Goal: Task Accomplishment & Management: Complete application form

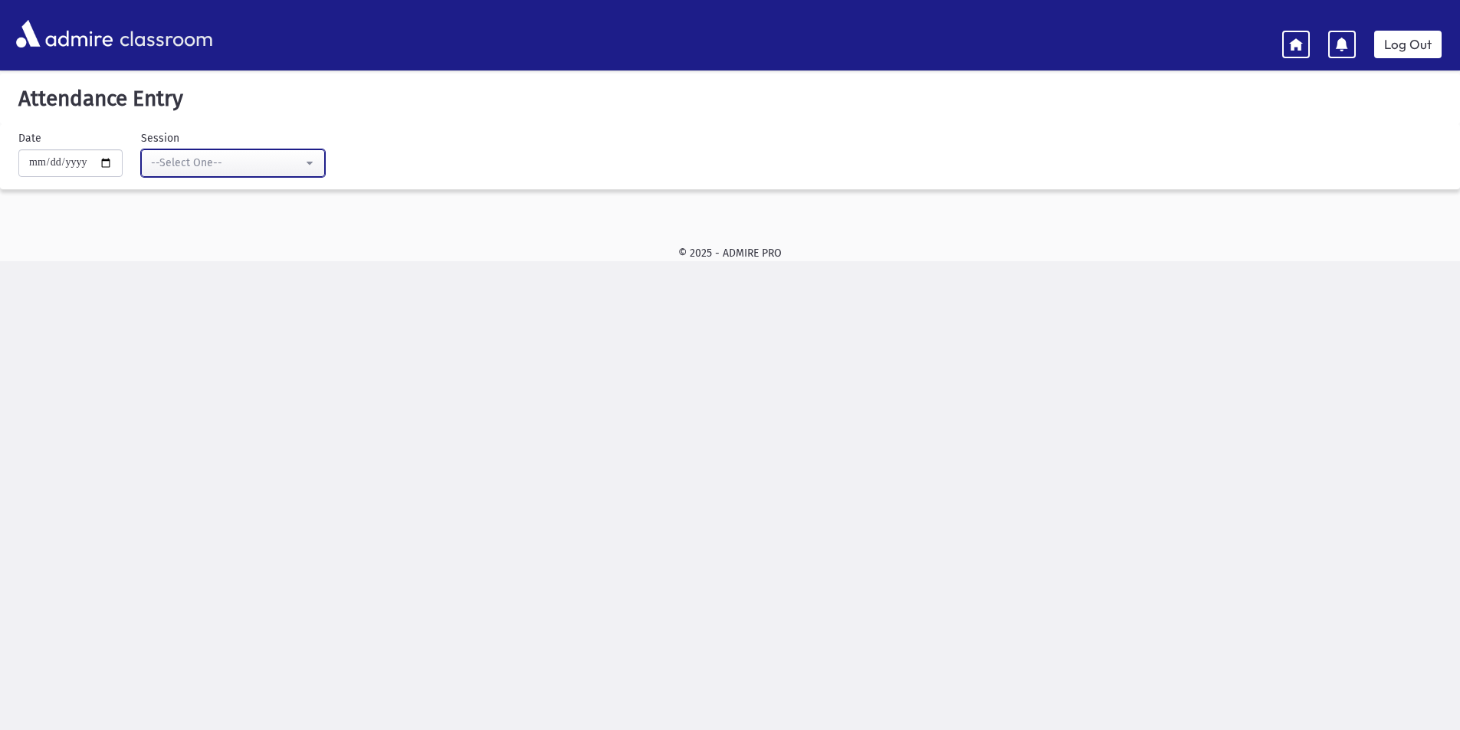
click at [262, 161] on div "--Select One--" at bounding box center [227, 163] width 152 height 16
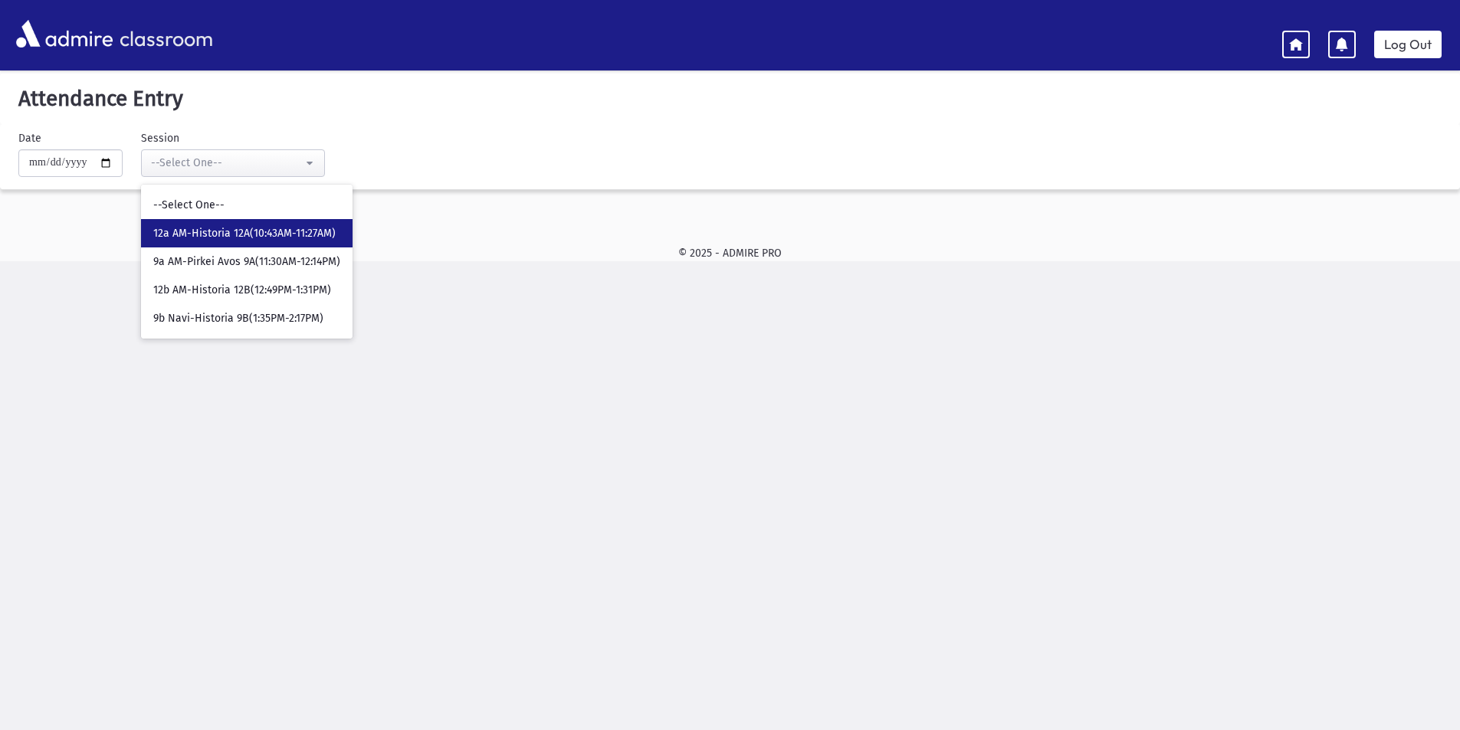
click at [242, 221] on link "12a AM-Historia 12A(10:43AM-11:27AM)" at bounding box center [247, 233] width 212 height 28
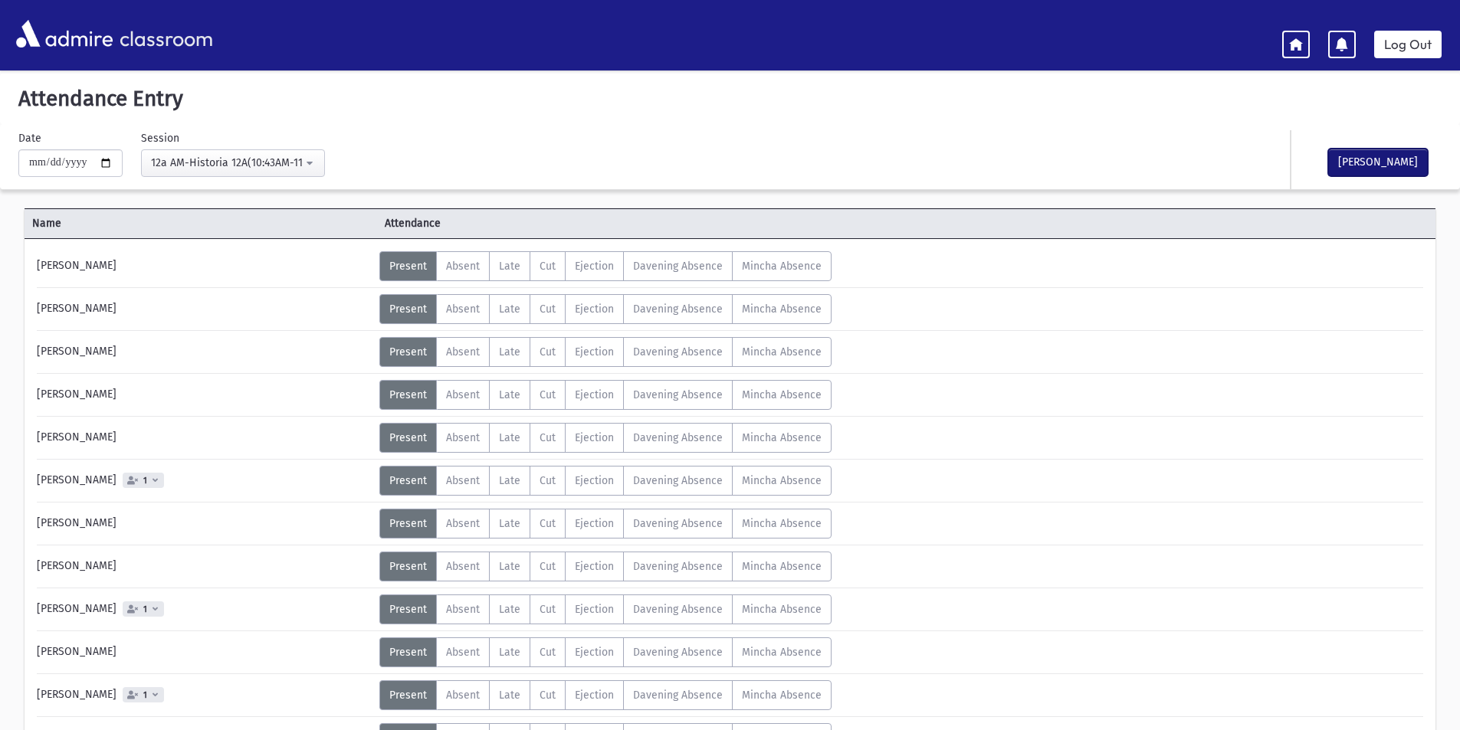
drag, startPoint x: 1385, startPoint y: 162, endPoint x: 827, endPoint y: 155, distance: 558.0
click at [1379, 161] on button "[PERSON_NAME]" at bounding box center [1378, 163] width 100 height 28
click at [178, 165] on div "12a AM-Historia 12A(10:43AM-11:27AM)" at bounding box center [227, 163] width 152 height 16
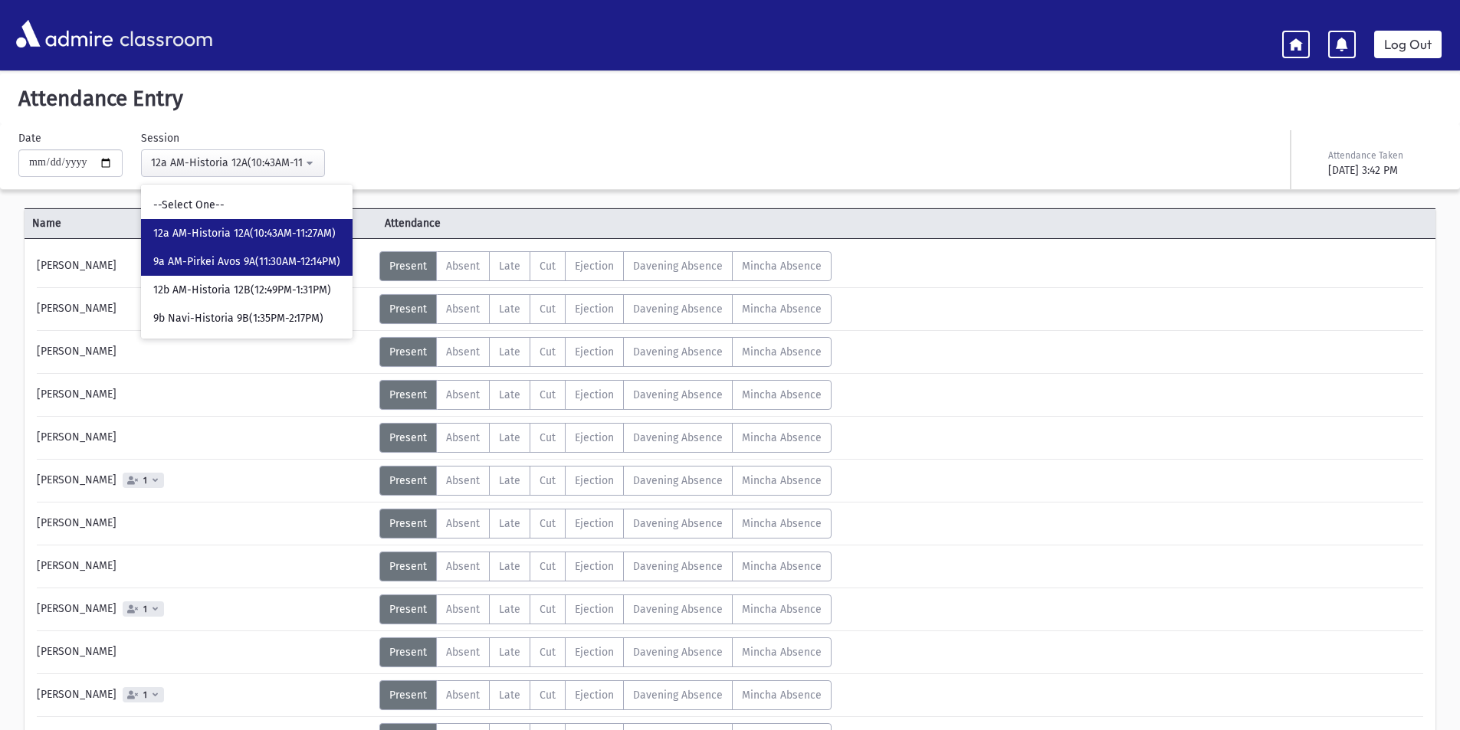
click at [212, 260] on span "9a AM-Pirkei Avos 9A(11:30AM-12:14PM)" at bounding box center [246, 261] width 187 height 15
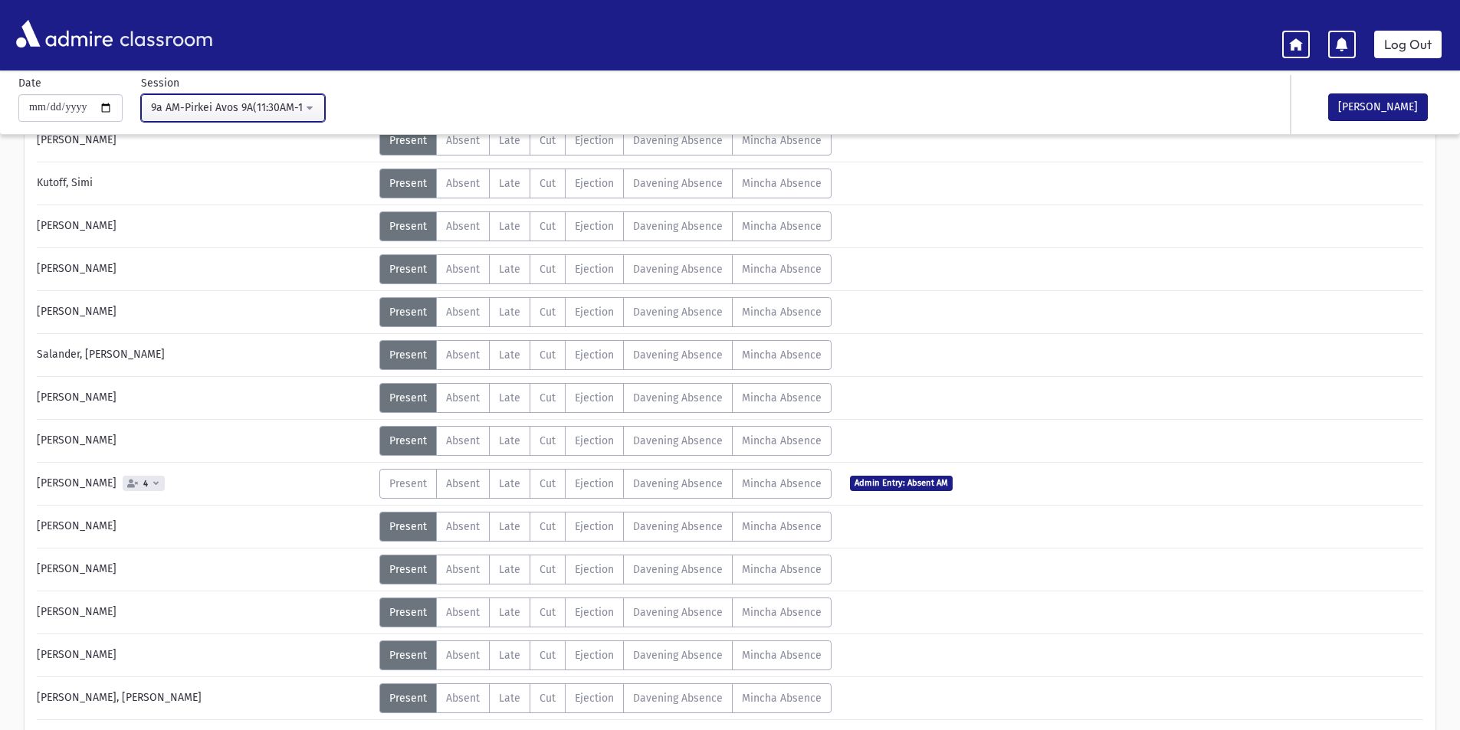
scroll to position [846, 0]
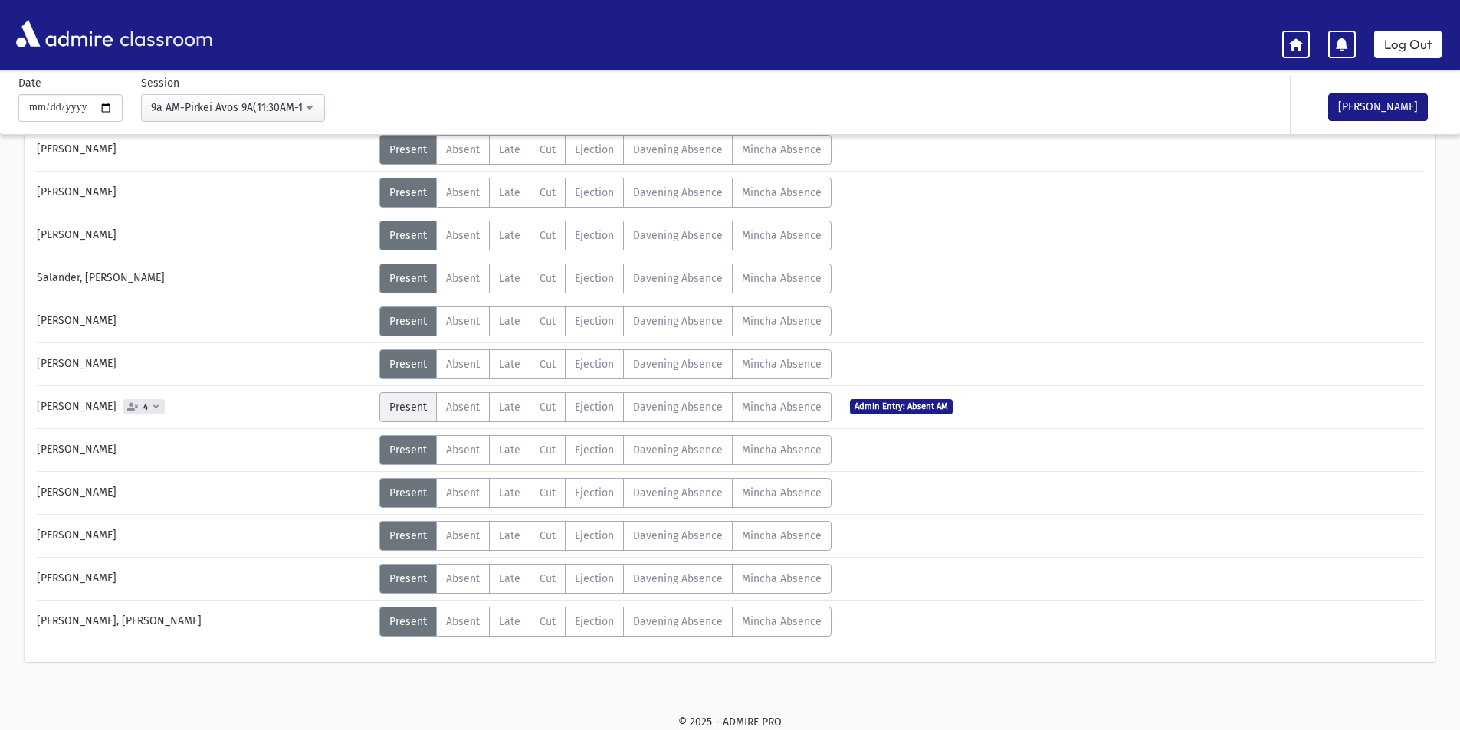
click at [400, 409] on span "Present" at bounding box center [408, 407] width 38 height 13
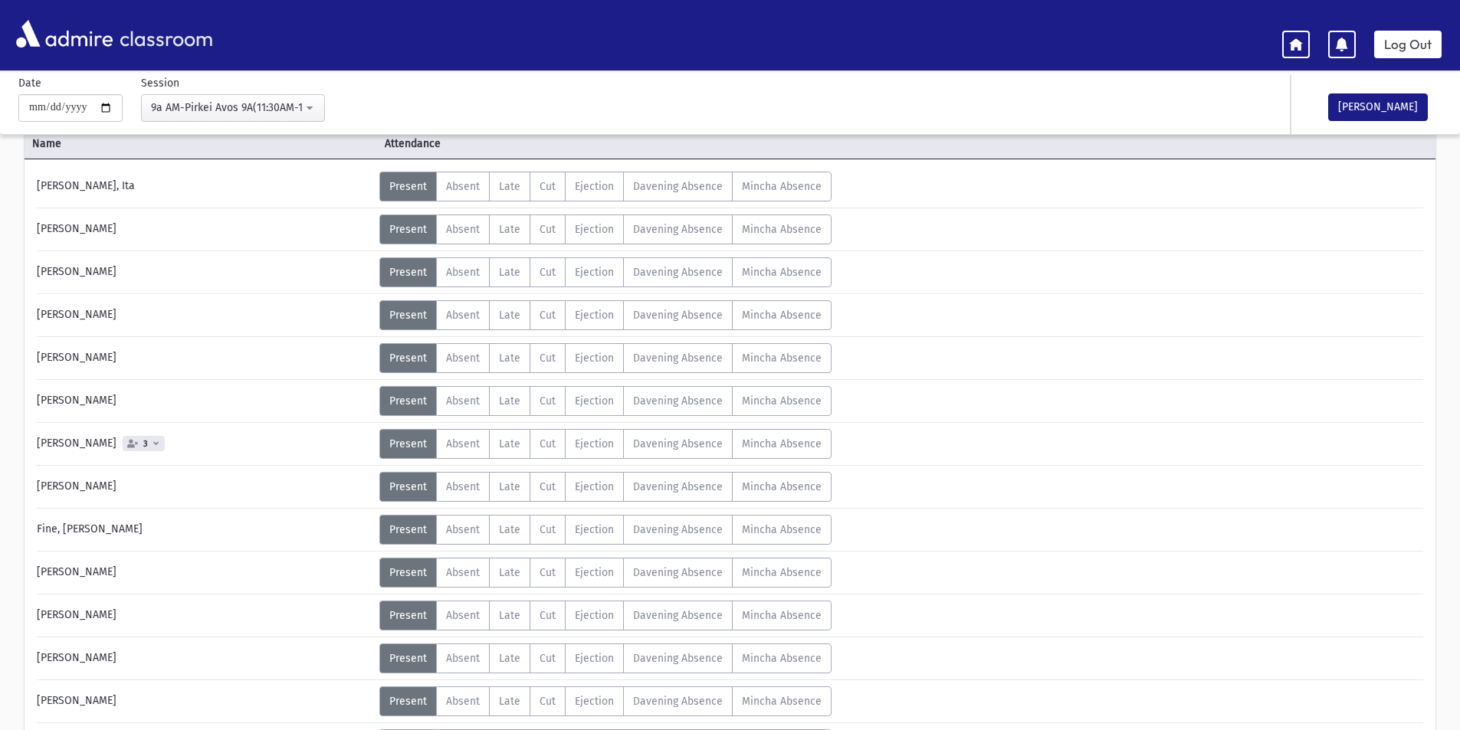
scroll to position [0, 0]
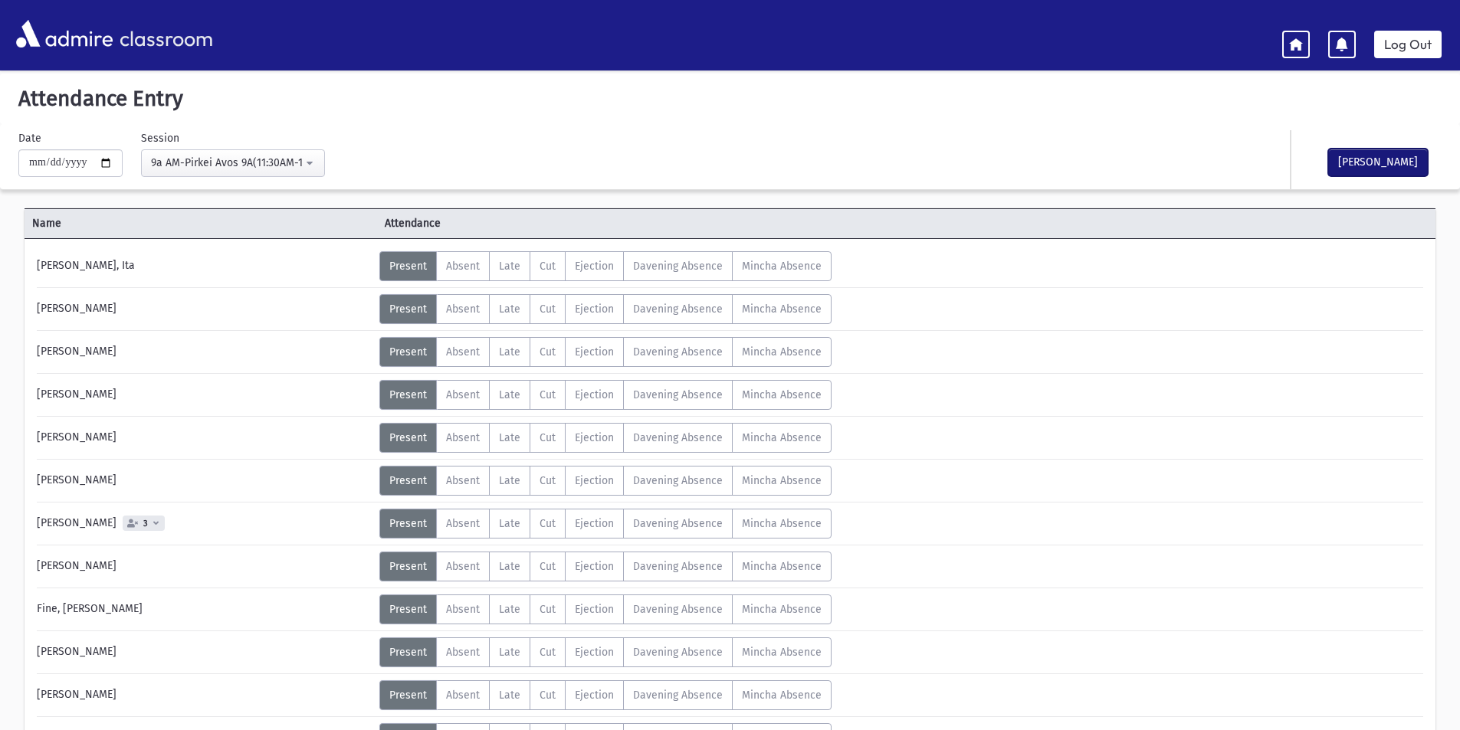
drag, startPoint x: 1379, startPoint y: 159, endPoint x: 1183, endPoint y: 145, distance: 195.9
click at [1360, 156] on button "[PERSON_NAME]" at bounding box center [1378, 163] width 100 height 28
click at [294, 159] on div "9a AM-Pirkei Avos 9A(11:30AM-12:14PM)" at bounding box center [227, 163] width 152 height 16
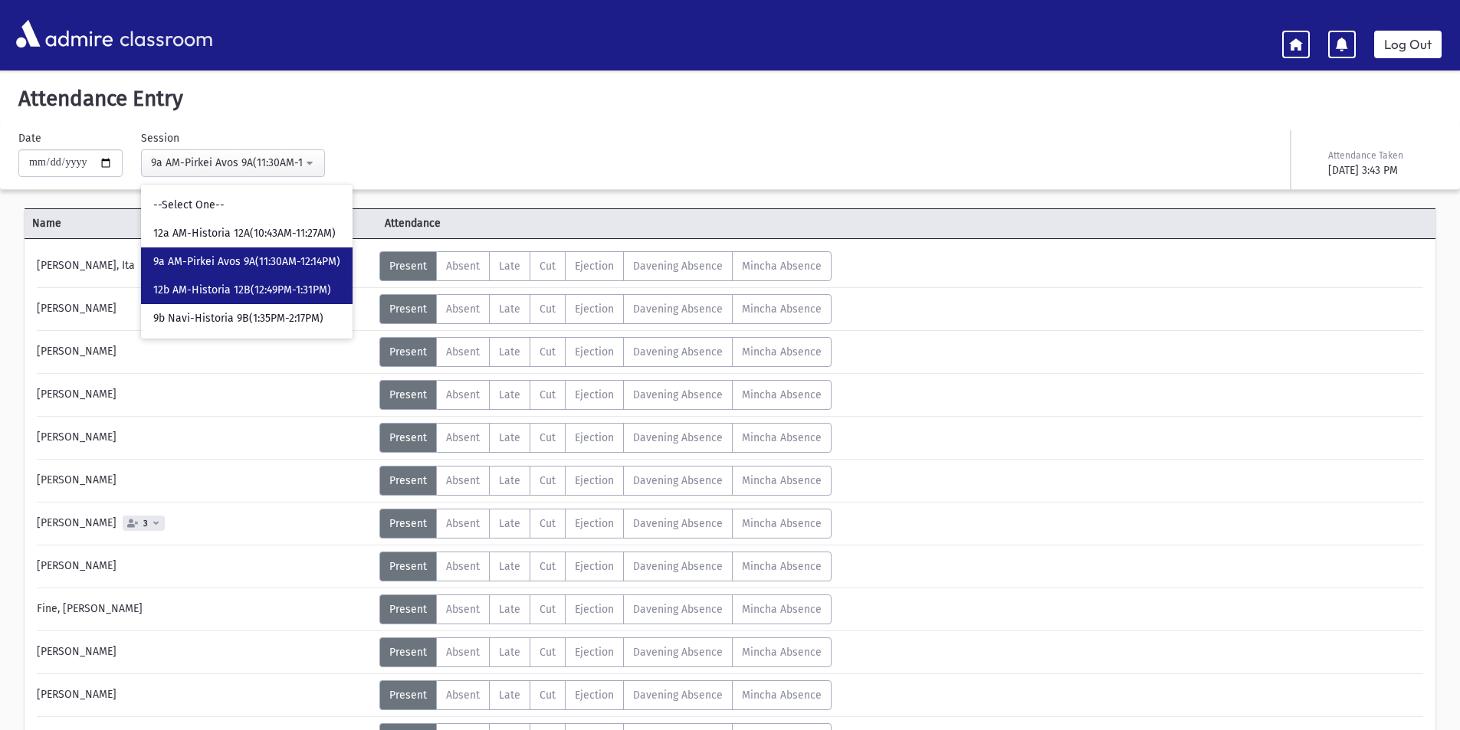
click at [287, 284] on span "12b AM-Historia 12B(12:49PM-1:31PM)" at bounding box center [242, 290] width 178 height 15
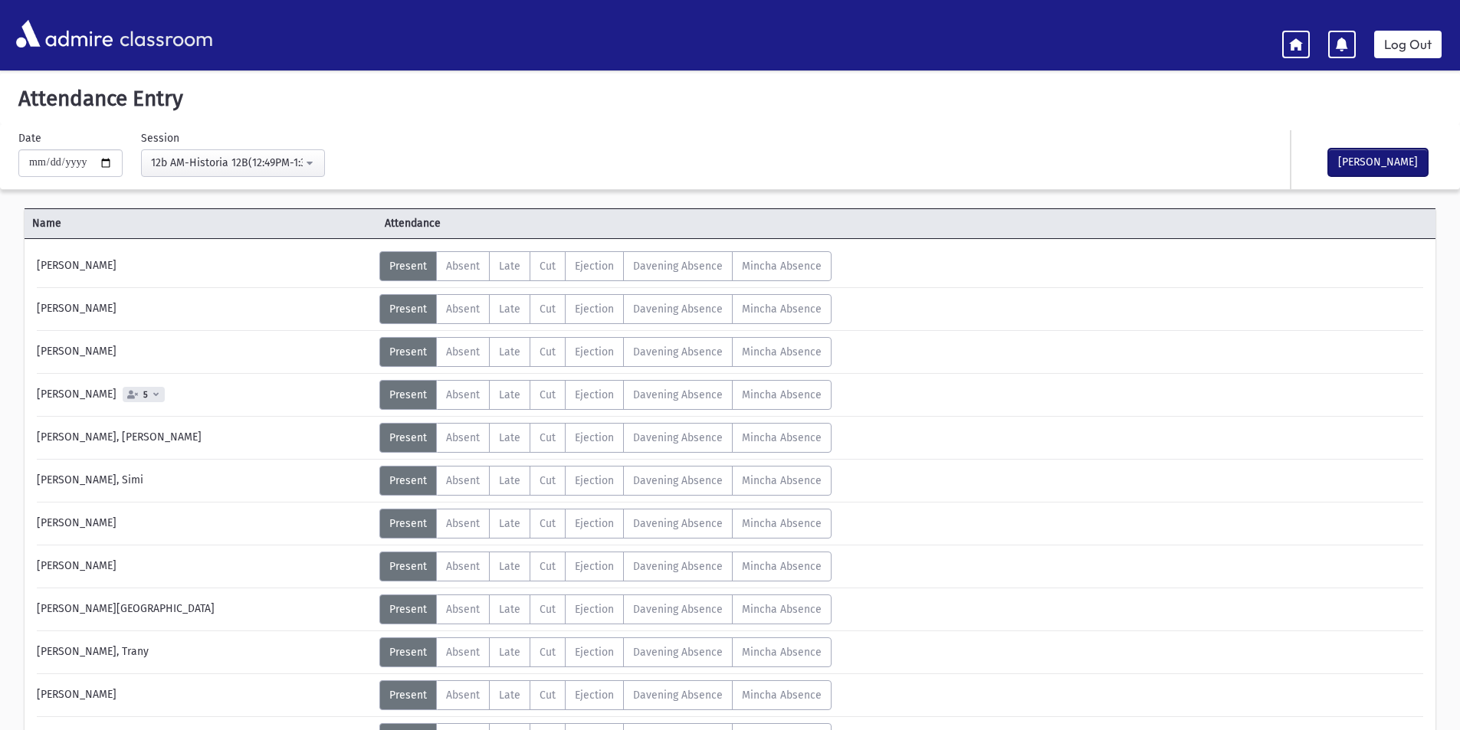
click at [1403, 166] on button "[PERSON_NAME]" at bounding box center [1378, 163] width 100 height 28
click at [271, 169] on div "12b AM-Historia 12B(12:49PM-1:31PM)" at bounding box center [227, 163] width 152 height 16
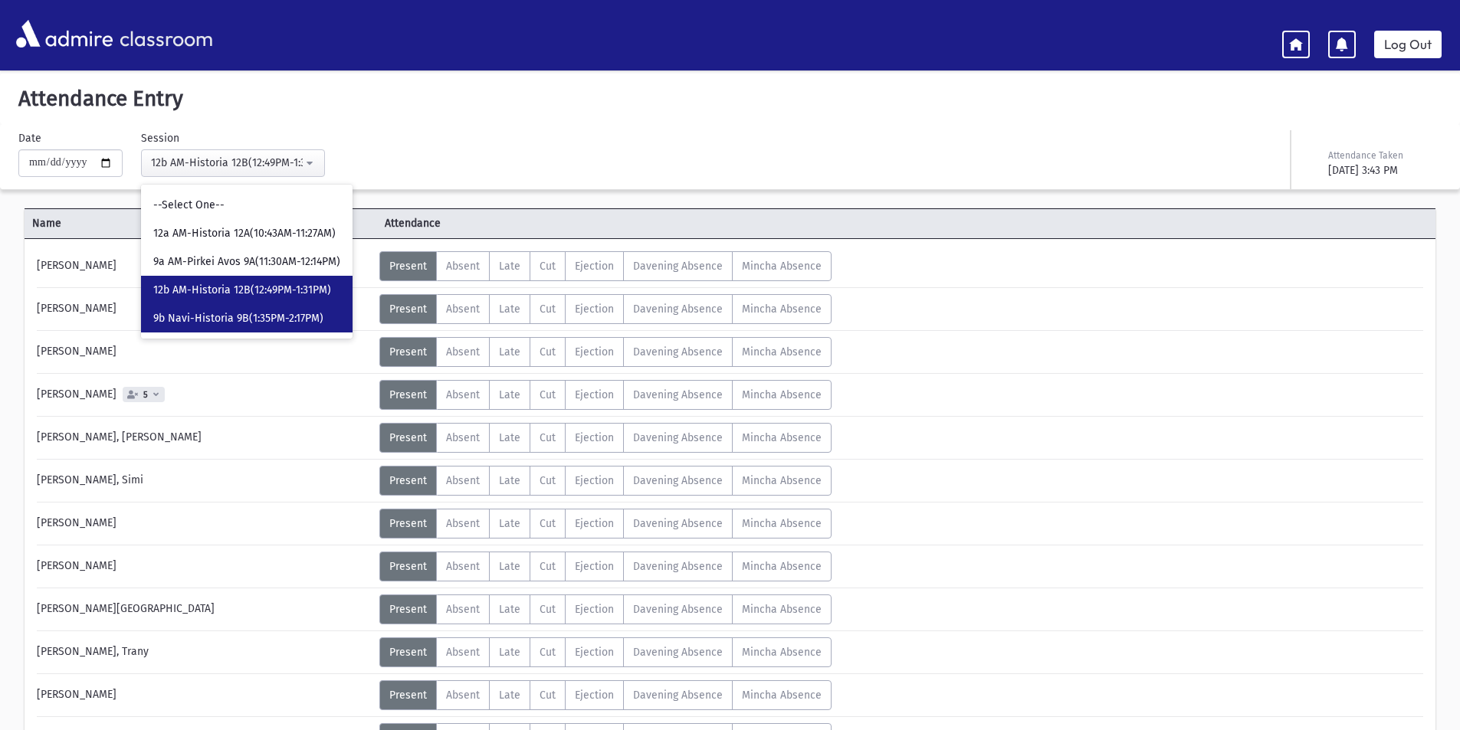
click at [281, 317] on span "9b Navi-Historia 9B(1:35PM-2:17PM)" at bounding box center [238, 318] width 170 height 15
select select "****"
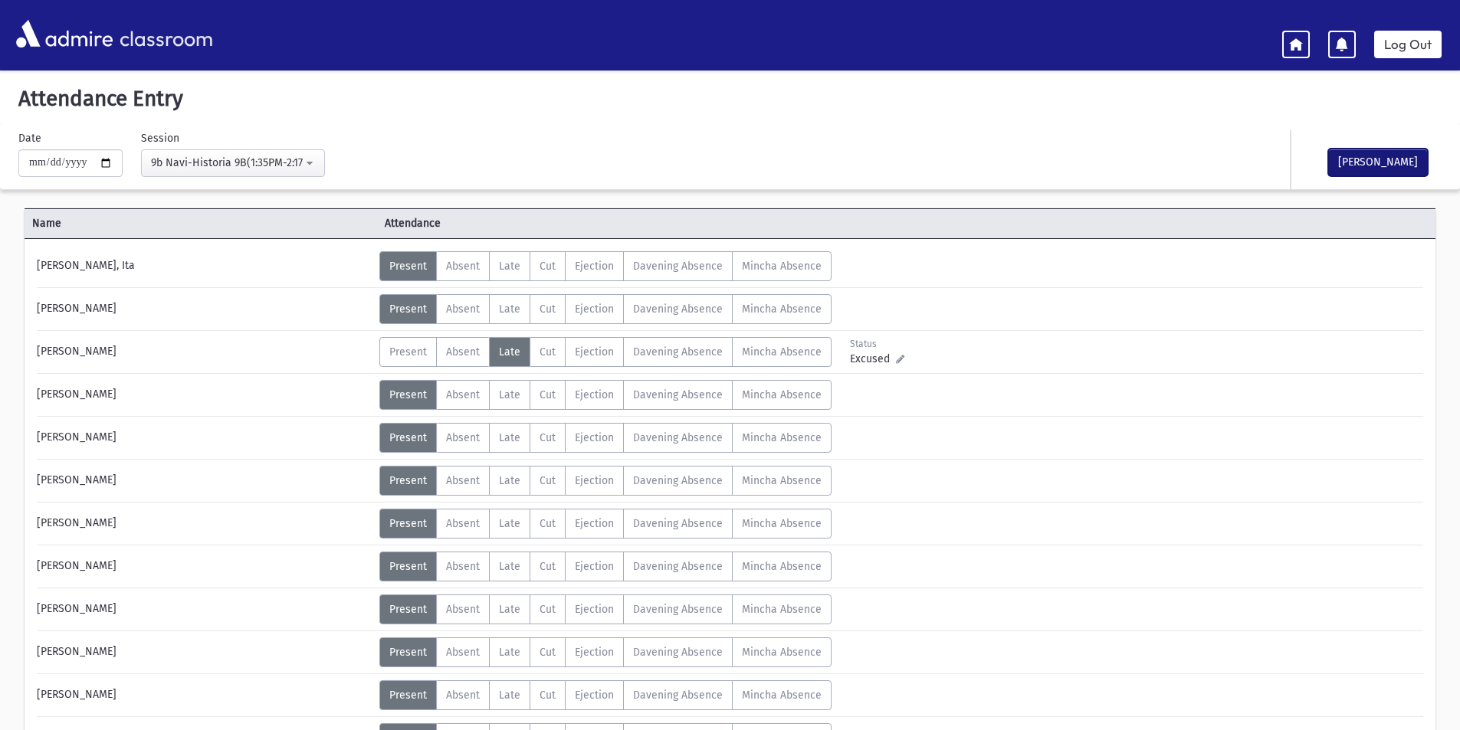
click at [1369, 155] on button "[PERSON_NAME]" at bounding box center [1378, 163] width 100 height 28
click at [1409, 50] on link "Log Out" at bounding box center [1407, 45] width 67 height 28
